Goal: Task Accomplishment & Management: Manage account settings

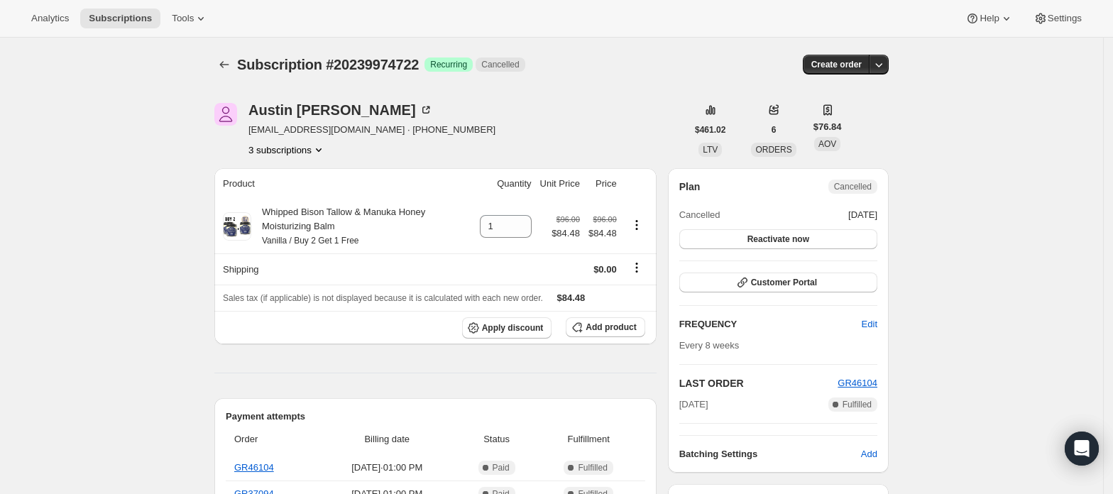
click at [280, 148] on button "3 subscriptions" at bounding box center [286, 150] width 77 height 14
click at [291, 194] on span "20881146178" at bounding box center [292, 201] width 99 height 14
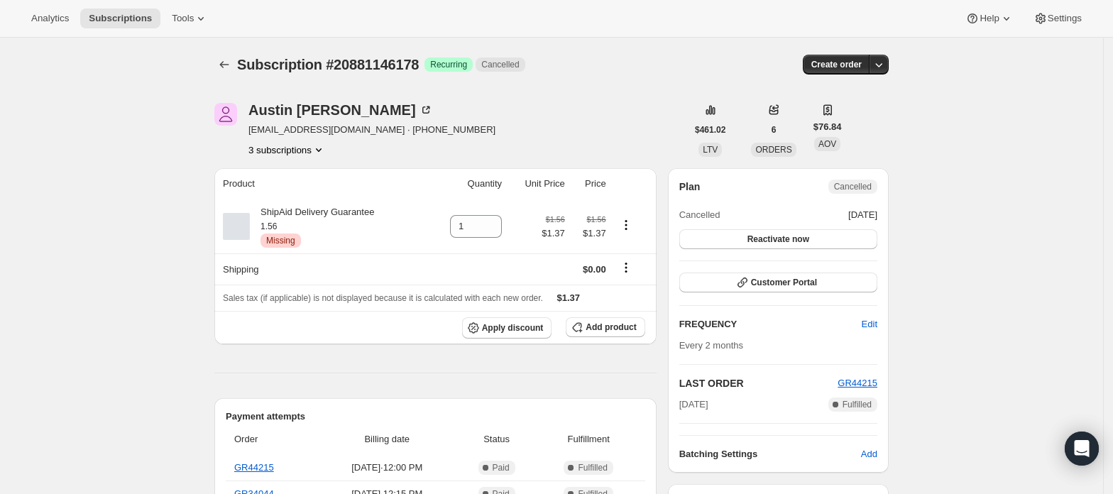
click at [297, 145] on button "3 subscriptions" at bounding box center [286, 150] width 77 height 14
click at [299, 218] on span "20881178946" at bounding box center [292, 225] width 99 height 14
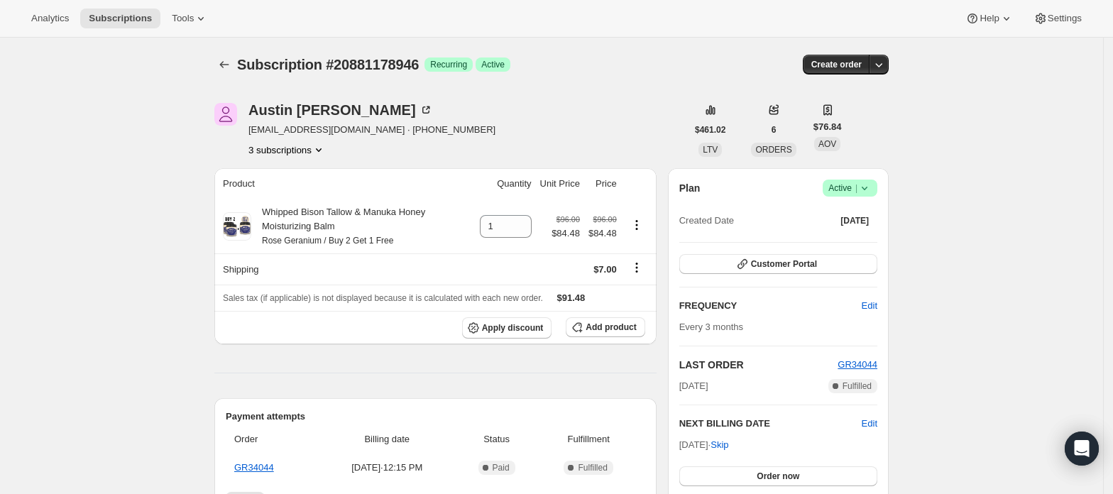
click at [301, 152] on button "3 subscriptions" at bounding box center [286, 150] width 77 height 14
click at [302, 175] on span "20239974722" at bounding box center [292, 177] width 99 height 14
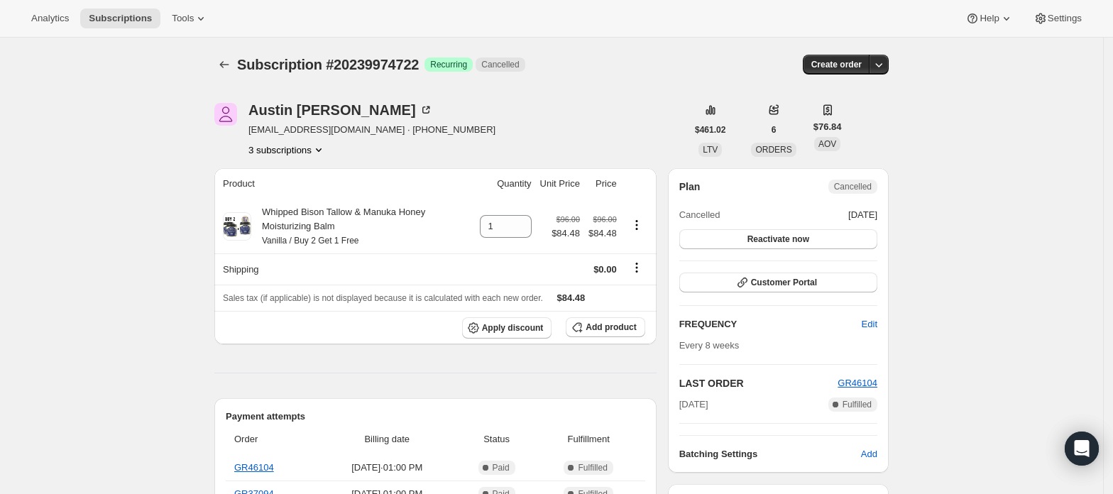
click at [304, 151] on button "3 subscriptions" at bounding box center [286, 150] width 77 height 14
click at [308, 221] on span "20881178946" at bounding box center [292, 225] width 99 height 14
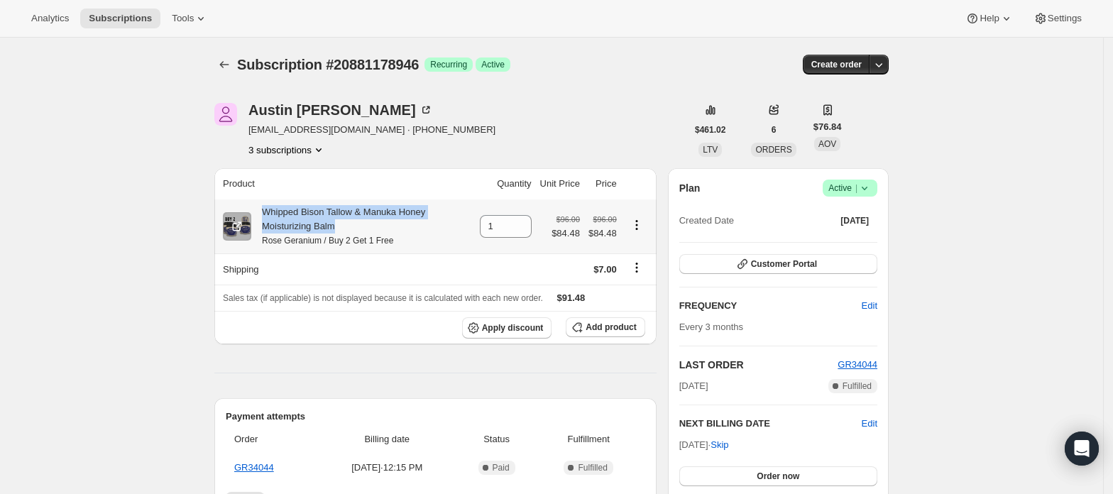
drag, startPoint x: 322, startPoint y: 221, endPoint x: 264, endPoint y: 211, distance: 59.0
click at [264, 211] on div "Whipped Bison Tallow & Manuka Honey Moisturizing Balm Rose Geranium / Buy 2 Get…" at bounding box center [361, 226] width 220 height 43
drag, startPoint x: 404, startPoint y: 247, endPoint x: 268, endPoint y: 211, distance: 140.3
click at [268, 211] on div "Whipped Bison Tallow & Manuka Honey Moisturizing Balm Rose Geranium / Buy 2 Get…" at bounding box center [361, 226] width 220 height 43
copy div "Whipped Bison Tallow & Manuka Honey Moisturizing Balm Rose Geranium / Buy 2 Get…"
